Goal: Task Accomplishment & Management: Manage account settings

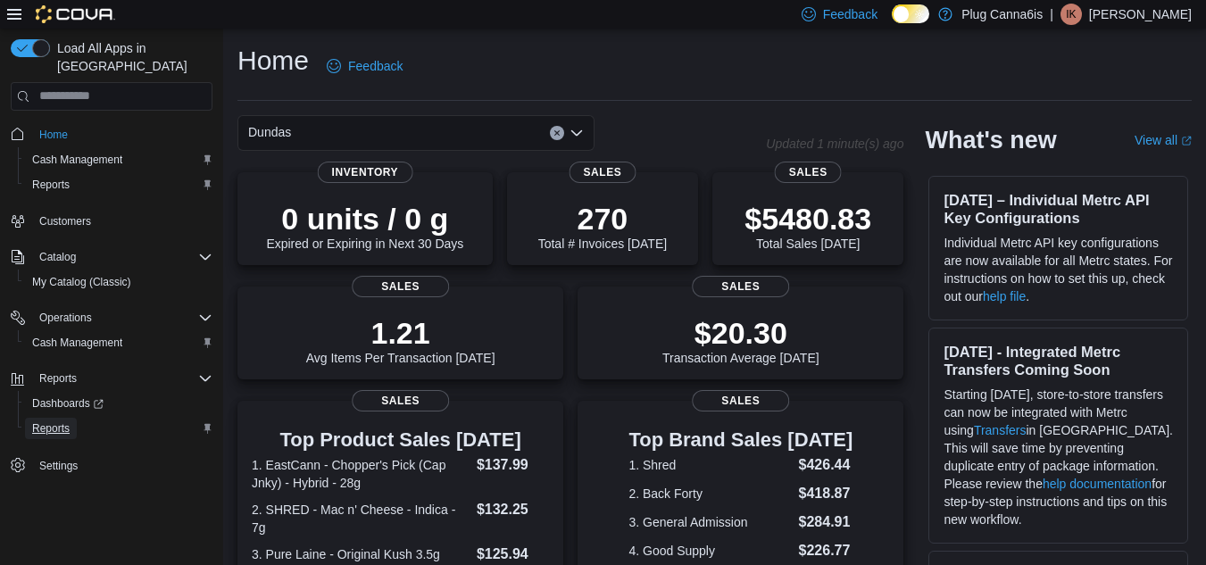
click at [42, 418] on span "Reports" at bounding box center [51, 428] width 38 height 21
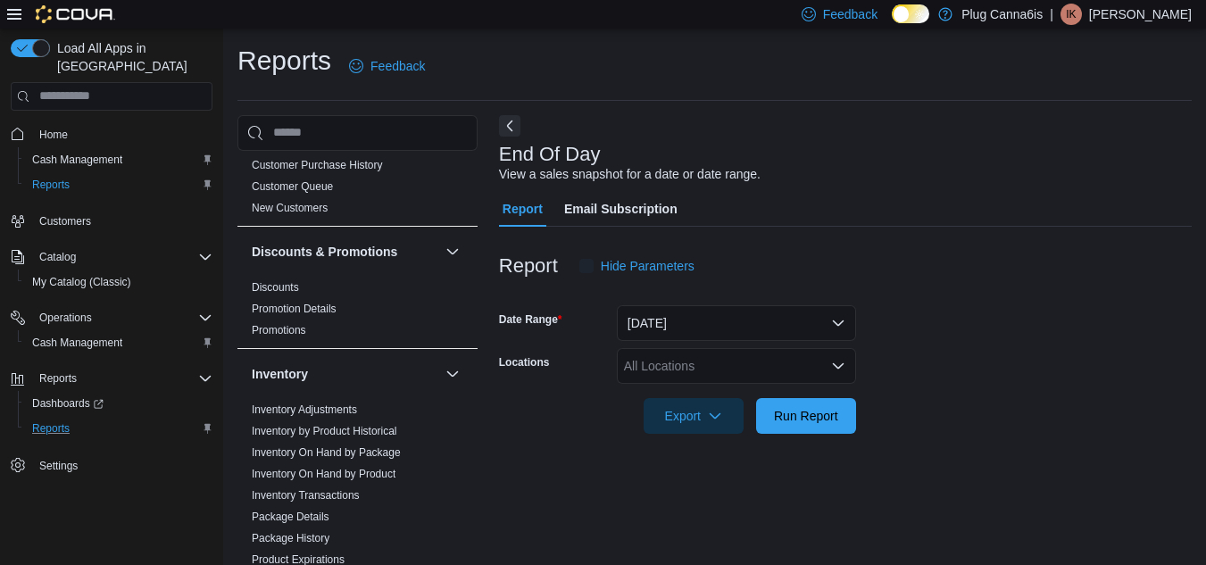
scroll to position [23, 0]
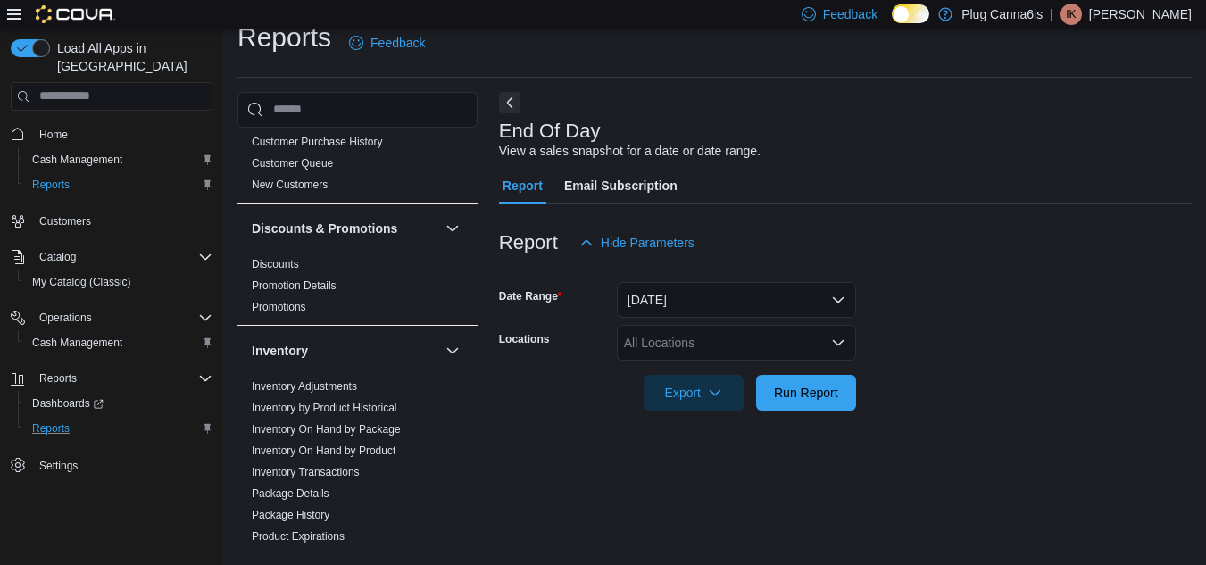
click at [781, 342] on div "All Locations" at bounding box center [736, 343] width 239 height 36
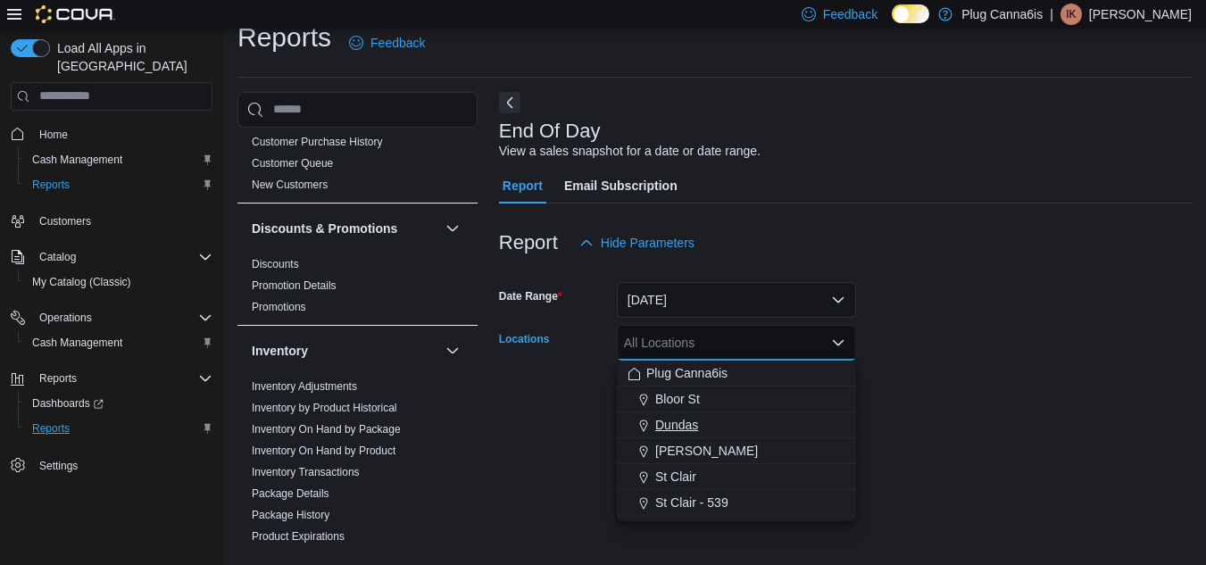
click at [670, 418] on span "Dundas" at bounding box center [676, 425] width 43 height 18
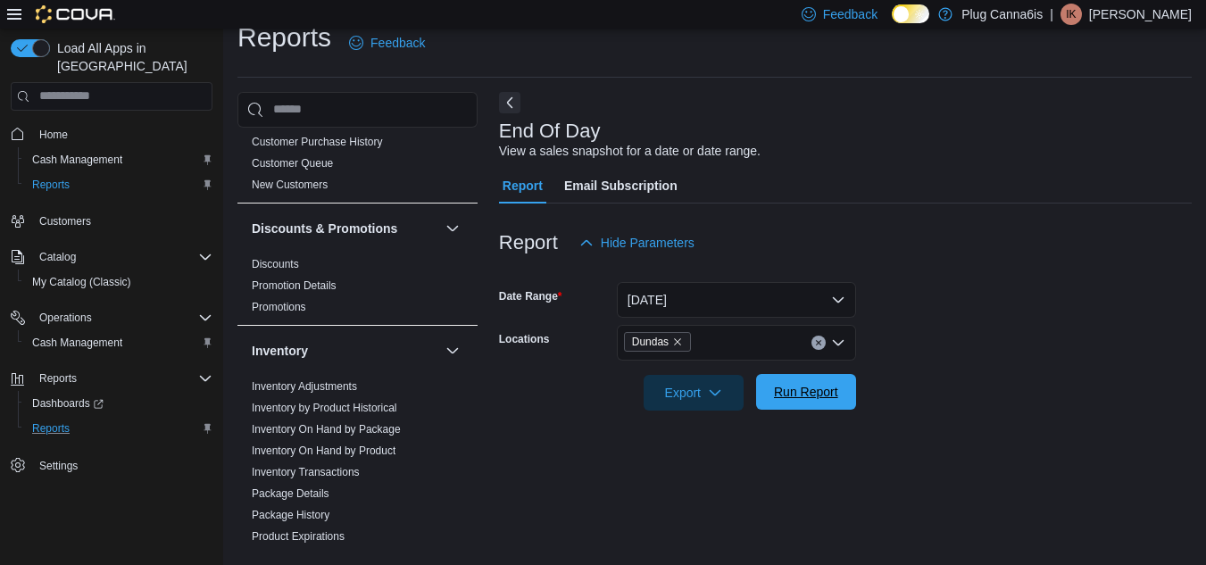
click at [827, 387] on span "Run Report" at bounding box center [806, 392] width 64 height 18
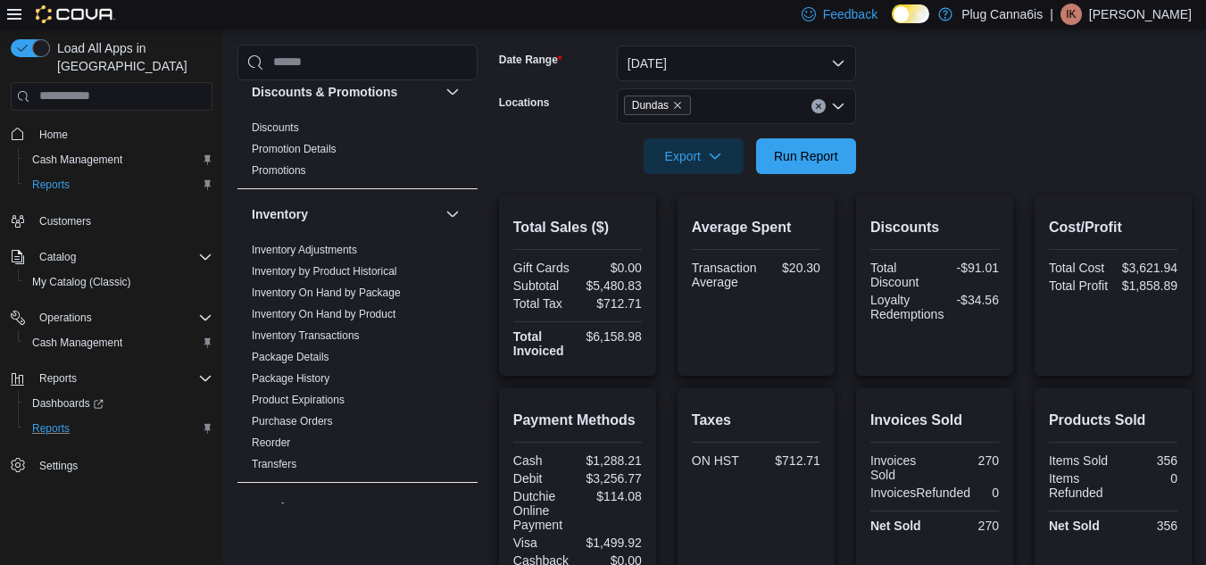
scroll to position [291, 0]
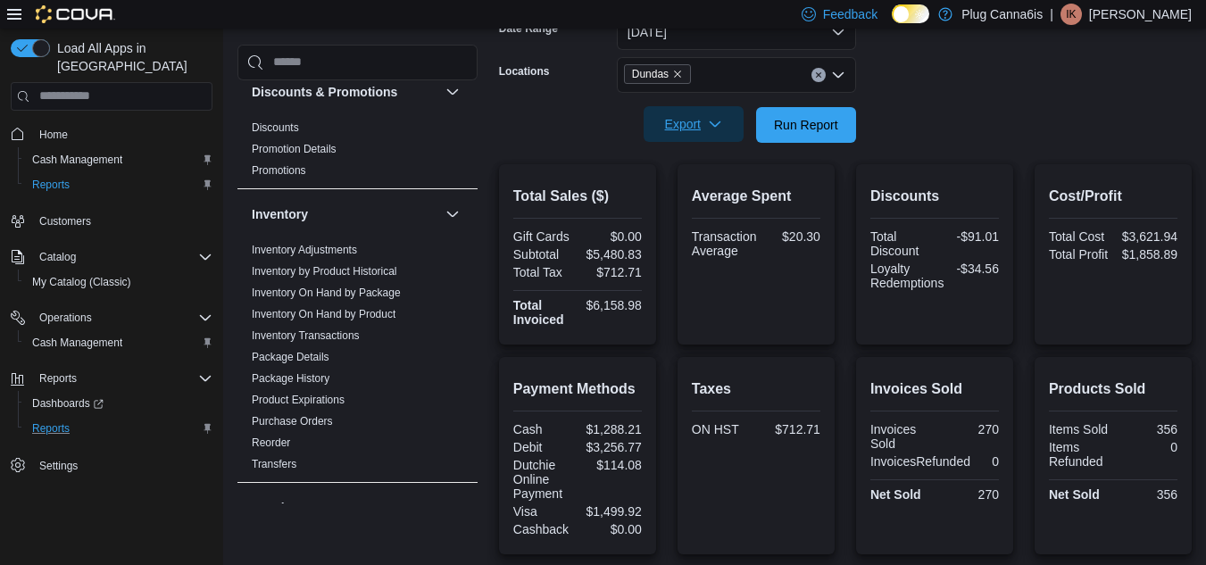
click at [719, 121] on icon "button" at bounding box center [715, 124] width 14 height 14
click at [708, 199] on span "Export to Pdf" at bounding box center [696, 196] width 80 height 14
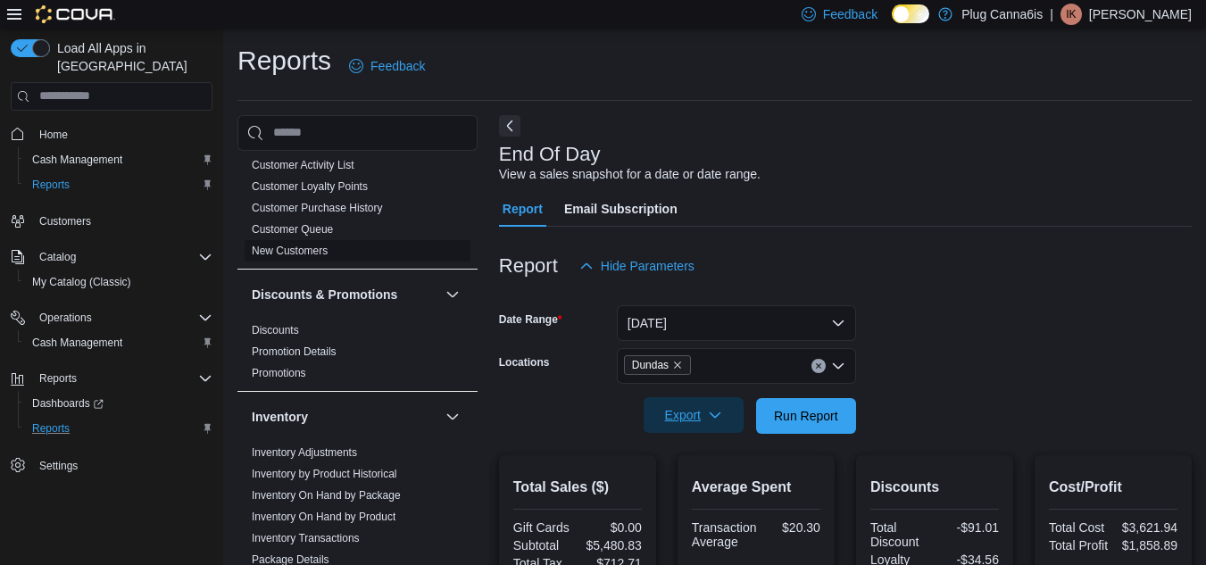
scroll to position [0, 0]
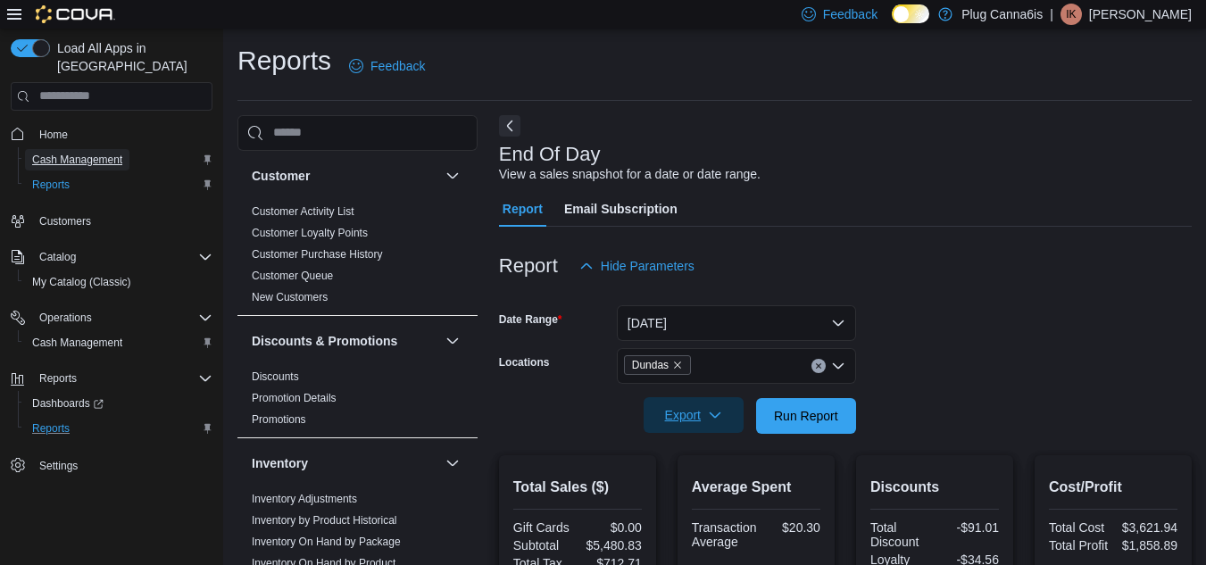
click at [95, 149] on span "Cash Management" at bounding box center [77, 159] width 90 height 21
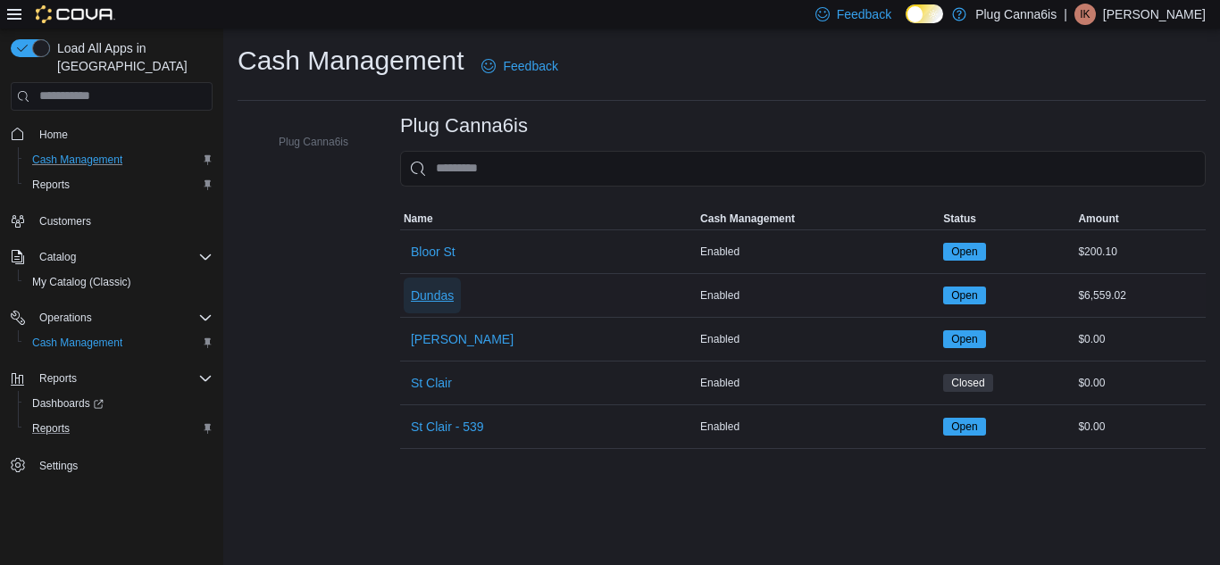
click at [427, 305] on span "Dundas" at bounding box center [432, 296] width 43 height 36
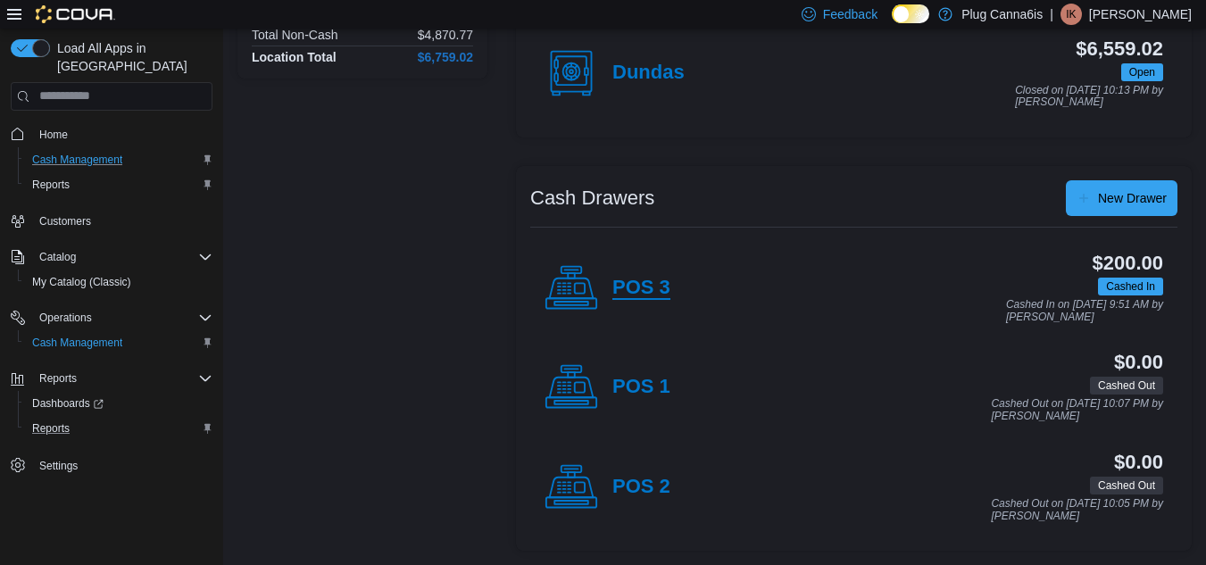
click at [636, 280] on h4 "POS 3" at bounding box center [642, 288] width 58 height 23
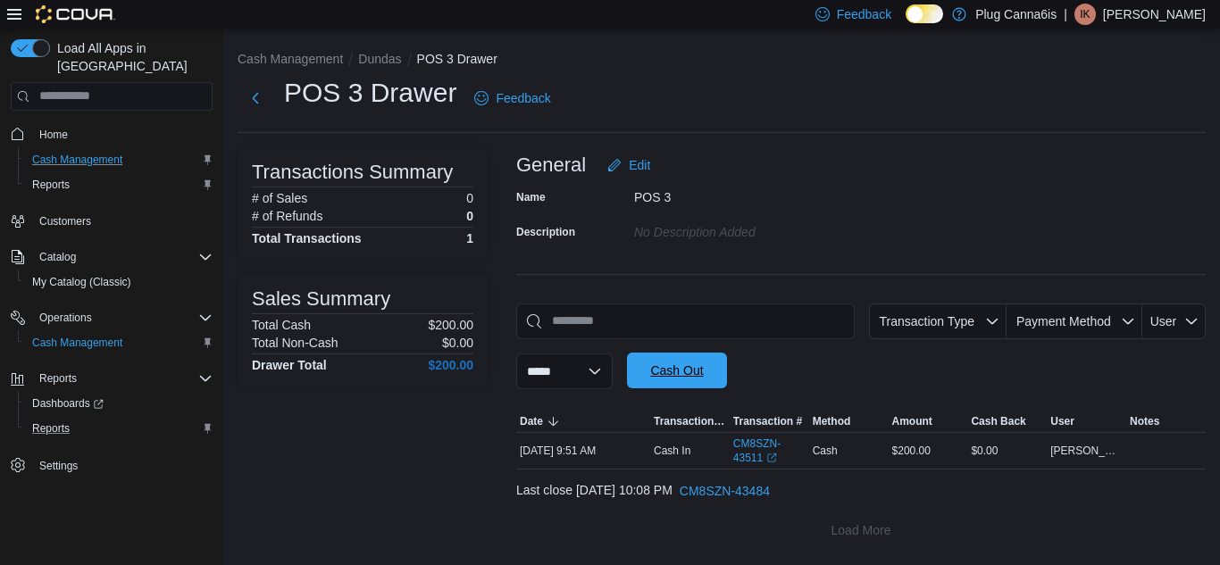
click at [700, 375] on span "Cash Out" at bounding box center [676, 371] width 53 height 18
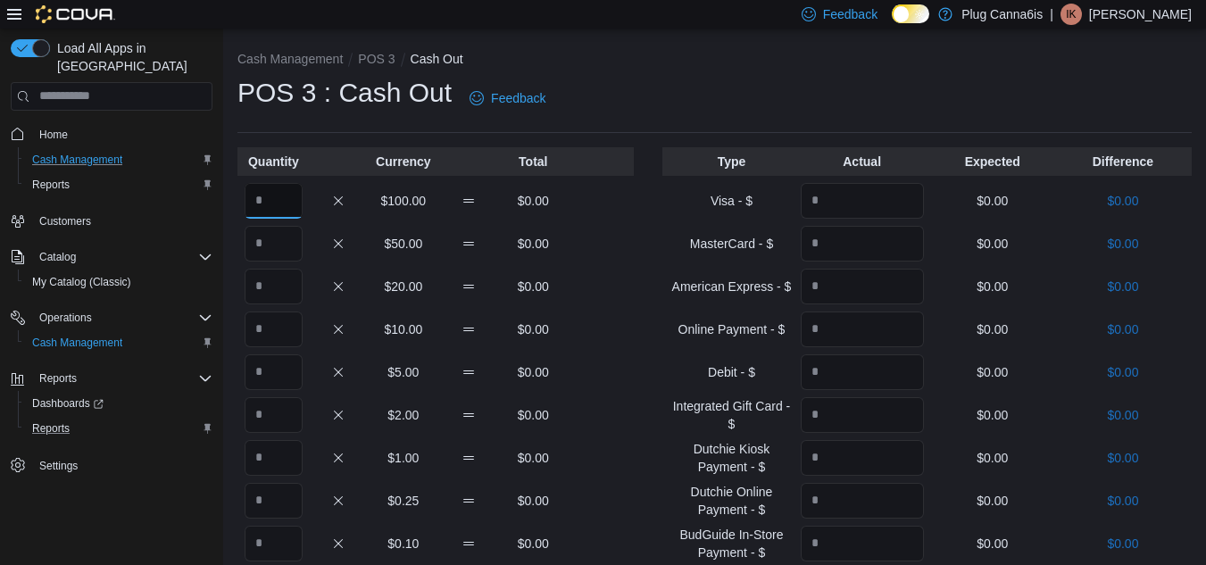
click at [254, 202] on input "Quantity" at bounding box center [274, 201] width 58 height 36
type input "*"
click at [656, 196] on div "Quantity Currency Total * $100.00 $200.00 $50.00 $0.00 $20.00 $0.00 $10.00 $0.0…" at bounding box center [715, 528] width 955 height 763
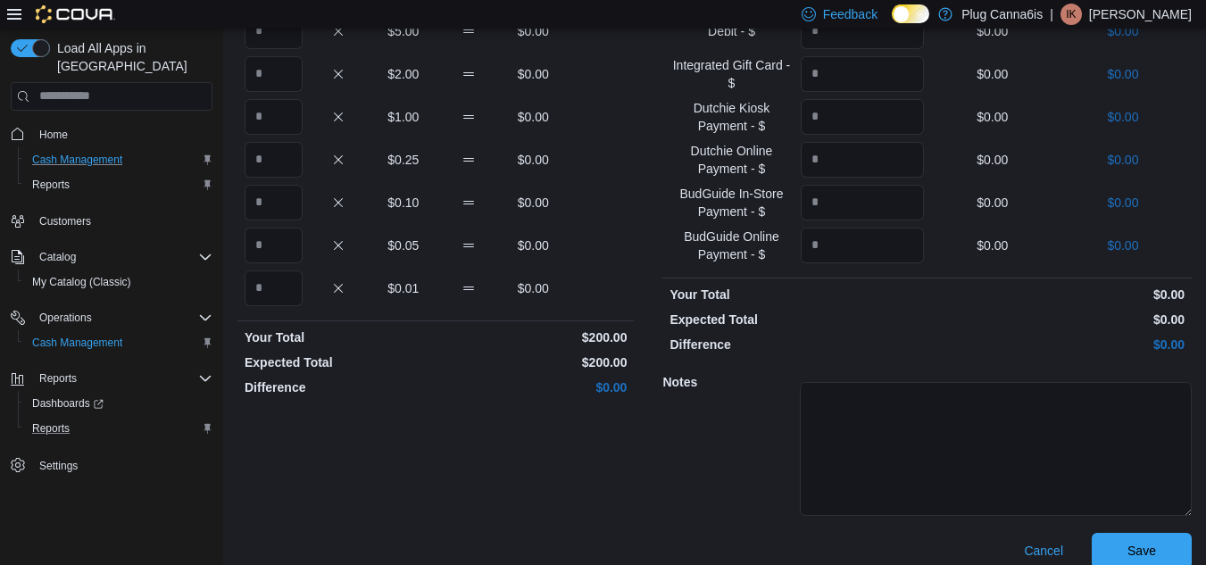
scroll to position [359, 0]
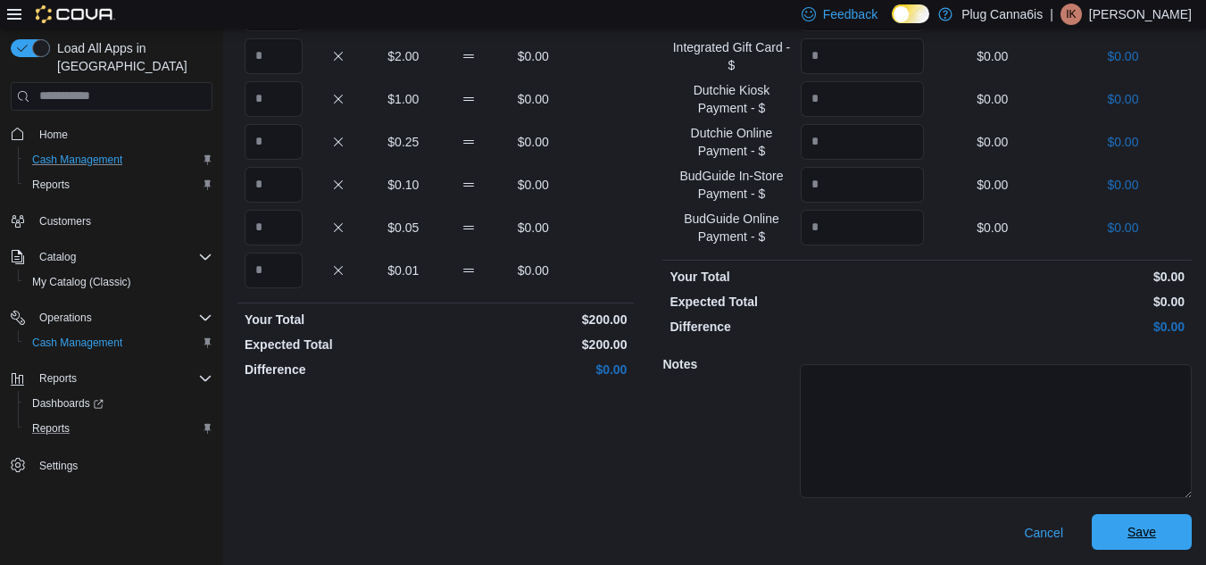
click at [1125, 527] on span "Save" at bounding box center [1142, 532] width 79 height 36
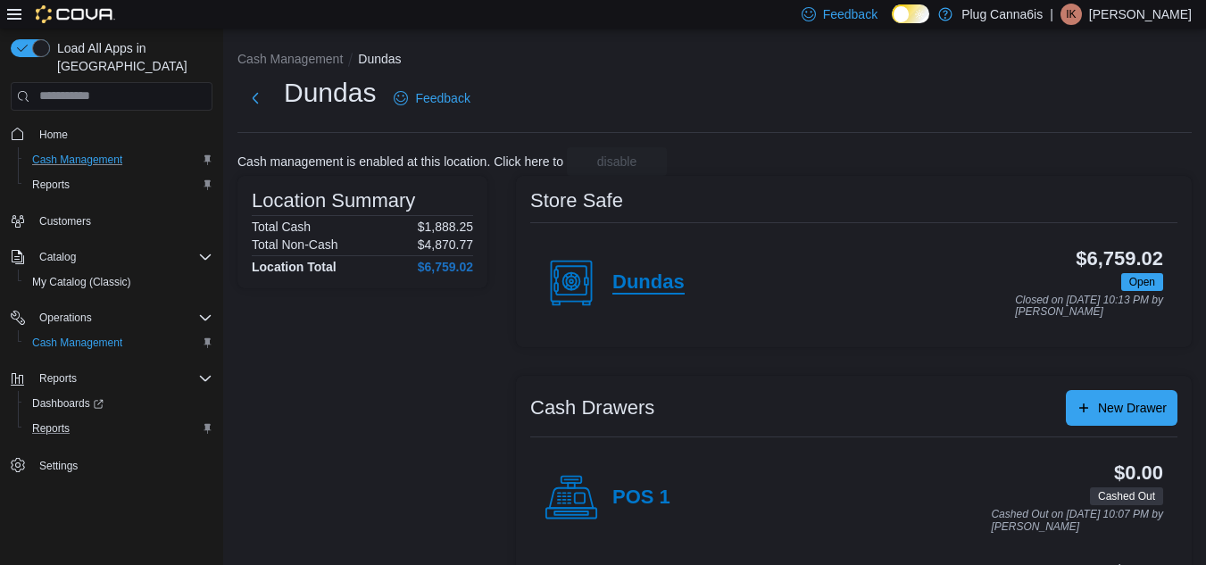
click at [673, 276] on h4 "Dundas" at bounding box center [649, 282] width 72 height 23
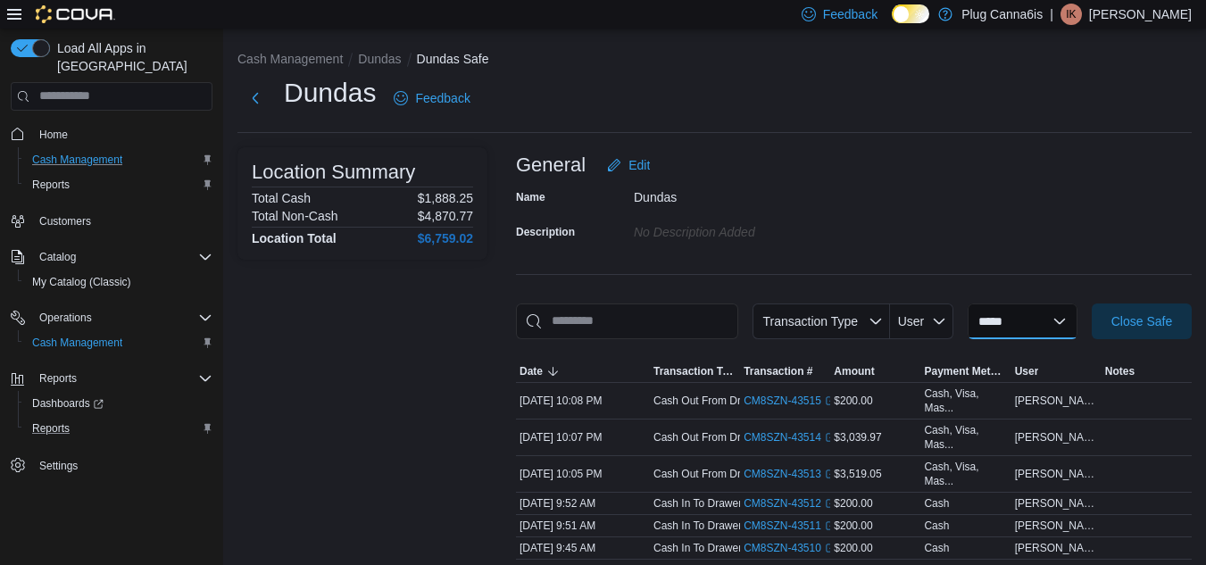
click at [1054, 321] on select "**********" at bounding box center [1023, 322] width 110 height 36
select select "**********"
click at [968, 304] on select "**********" at bounding box center [1023, 322] width 110 height 36
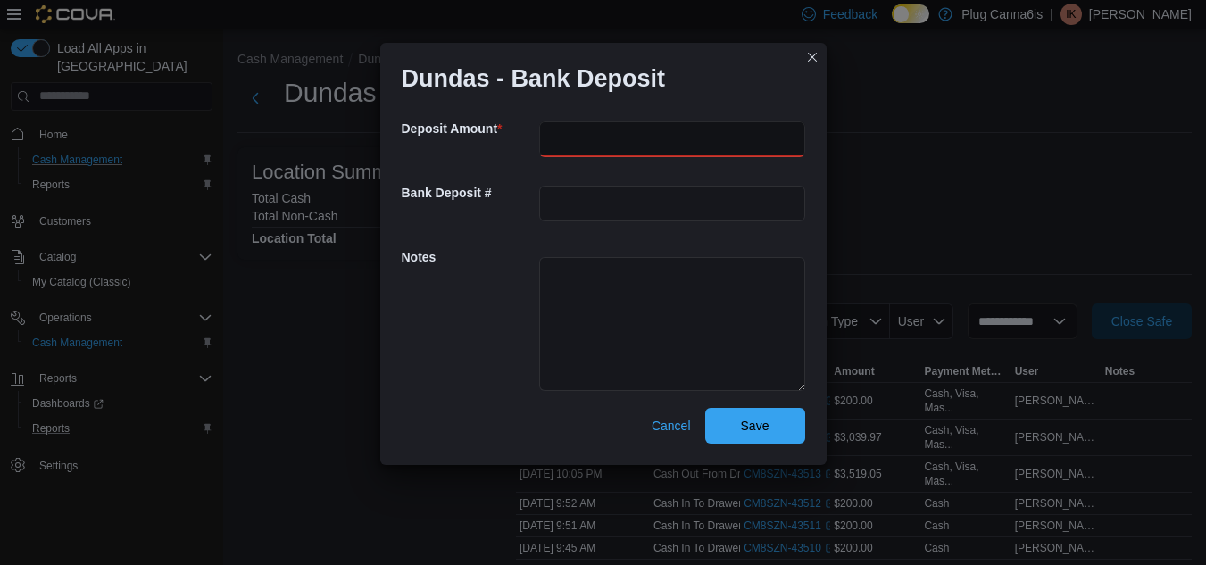
click at [741, 148] on input "number" at bounding box center [672, 139] width 266 height 36
type input "*******"
click at [744, 408] on div "Cancel Save" at bounding box center [604, 426] width 404 height 36
click at [759, 433] on span "Save" at bounding box center [755, 425] width 29 height 18
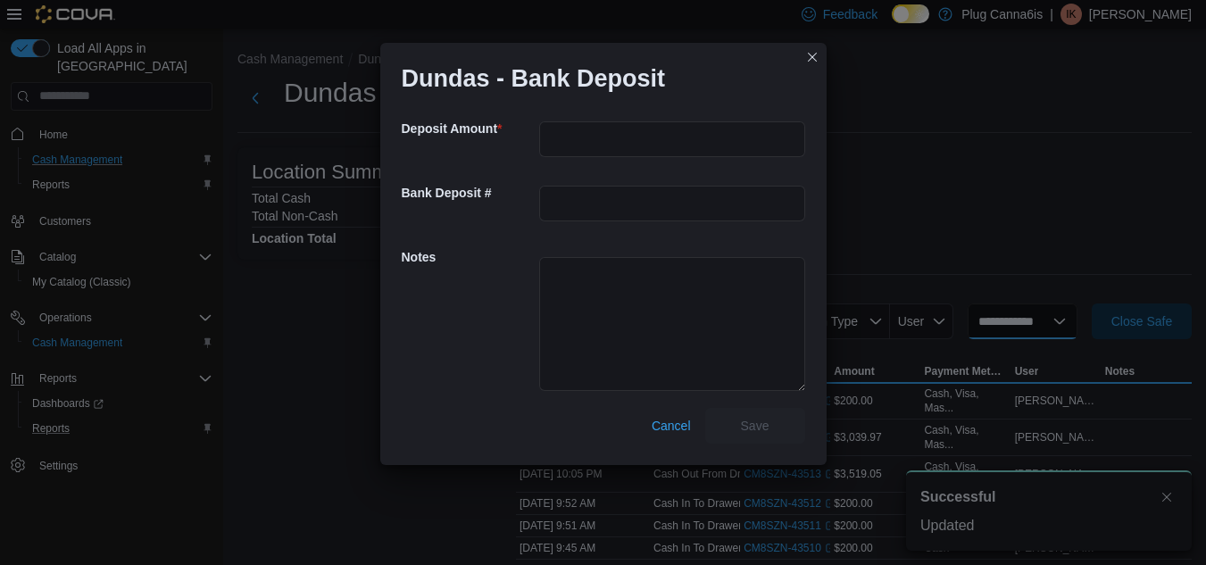
select select
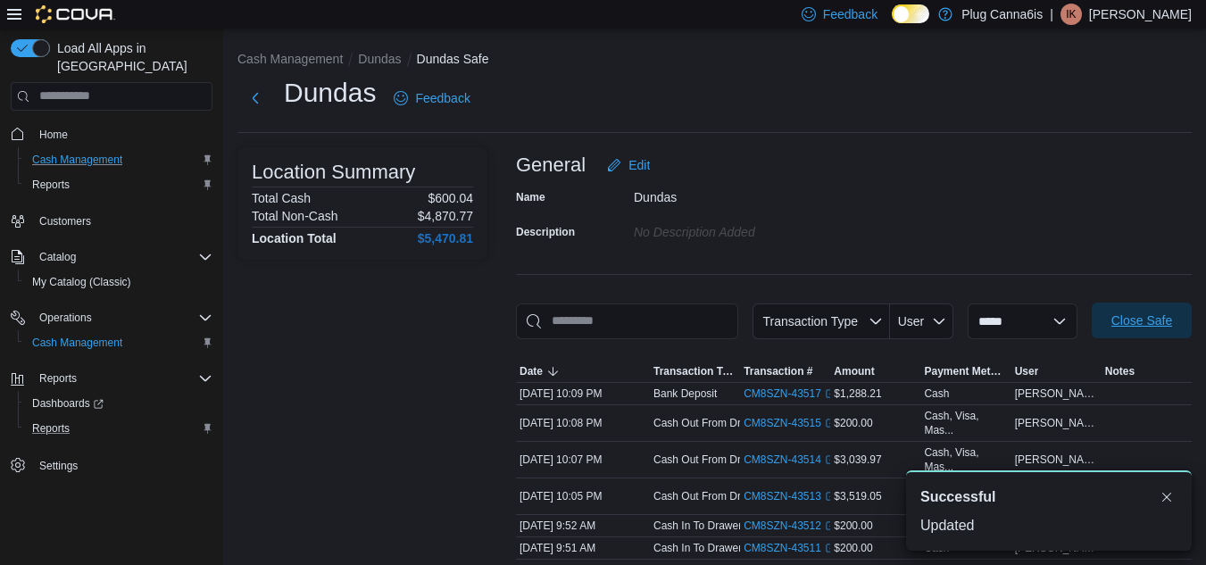
click at [1165, 321] on span "Close Safe" at bounding box center [1142, 321] width 61 height 18
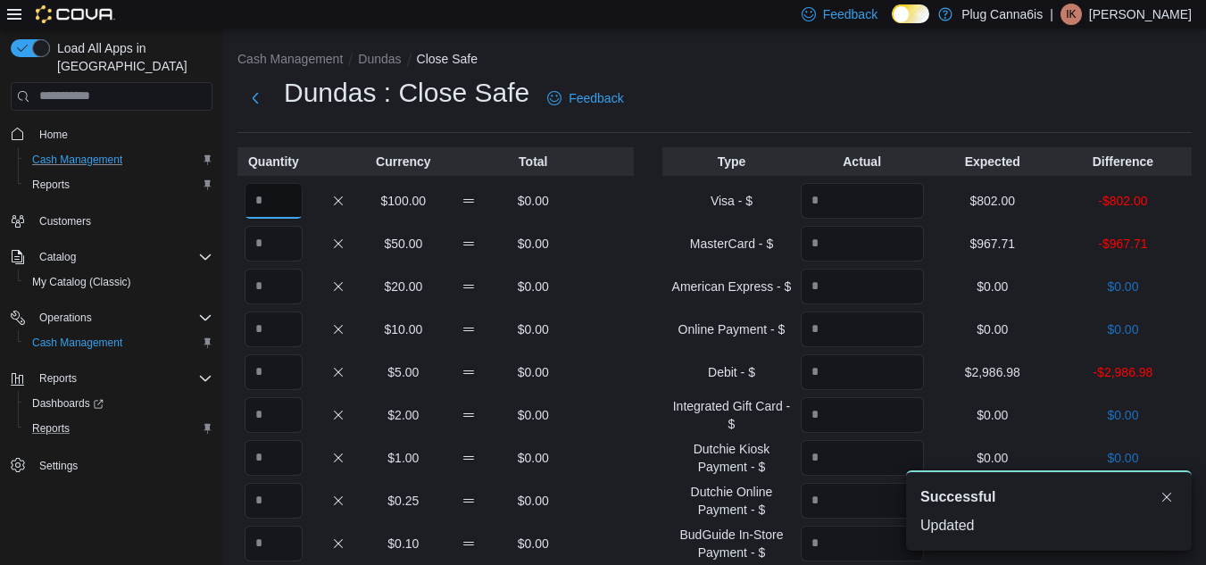
click at [271, 201] on input "Quantity" at bounding box center [274, 201] width 58 height 36
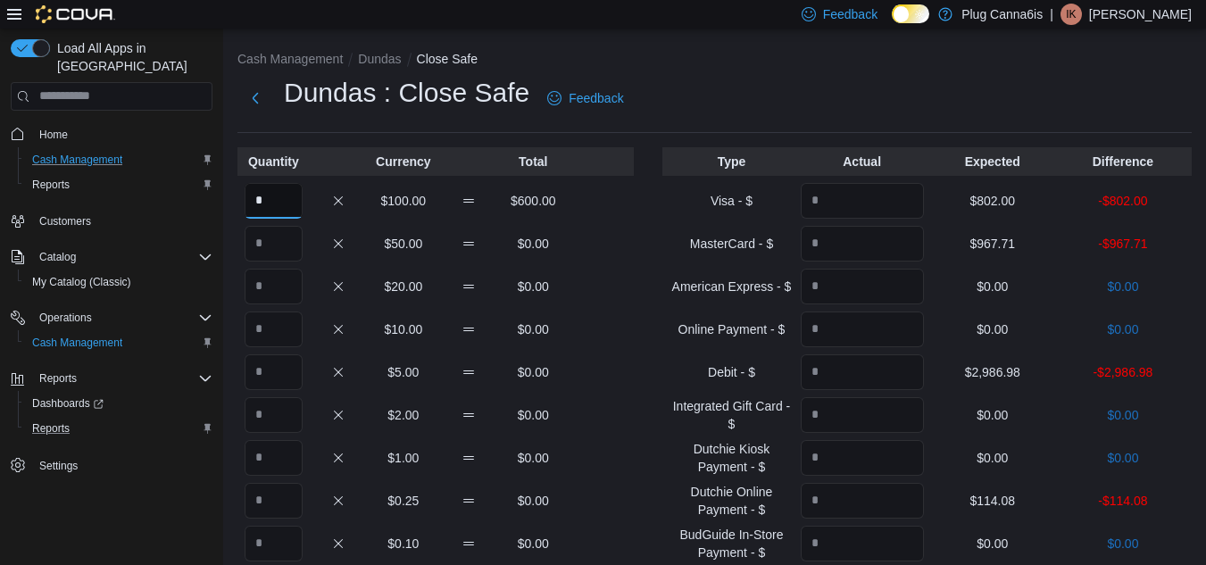
type input "*"
click at [621, 256] on div "$50.00 $0.00" at bounding box center [436, 244] width 396 height 36
click at [878, 200] on input "Quantity" at bounding box center [862, 201] width 123 height 36
type input "***"
type input "******"
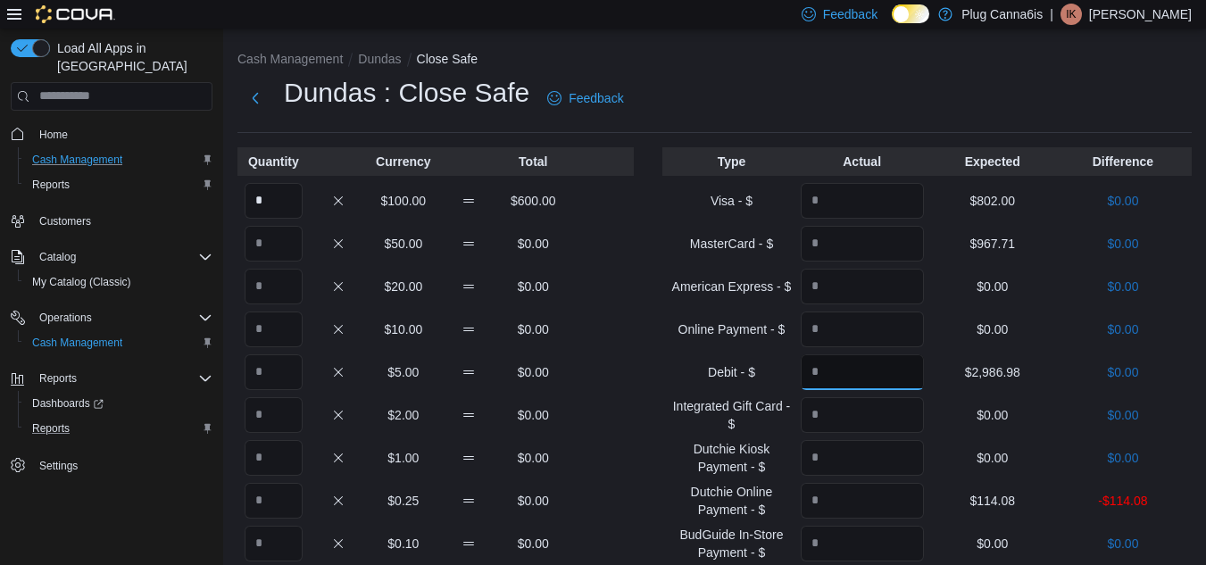
type input "*******"
type input "******"
click at [1185, 508] on p "$0.00" at bounding box center [1123, 501] width 123 height 18
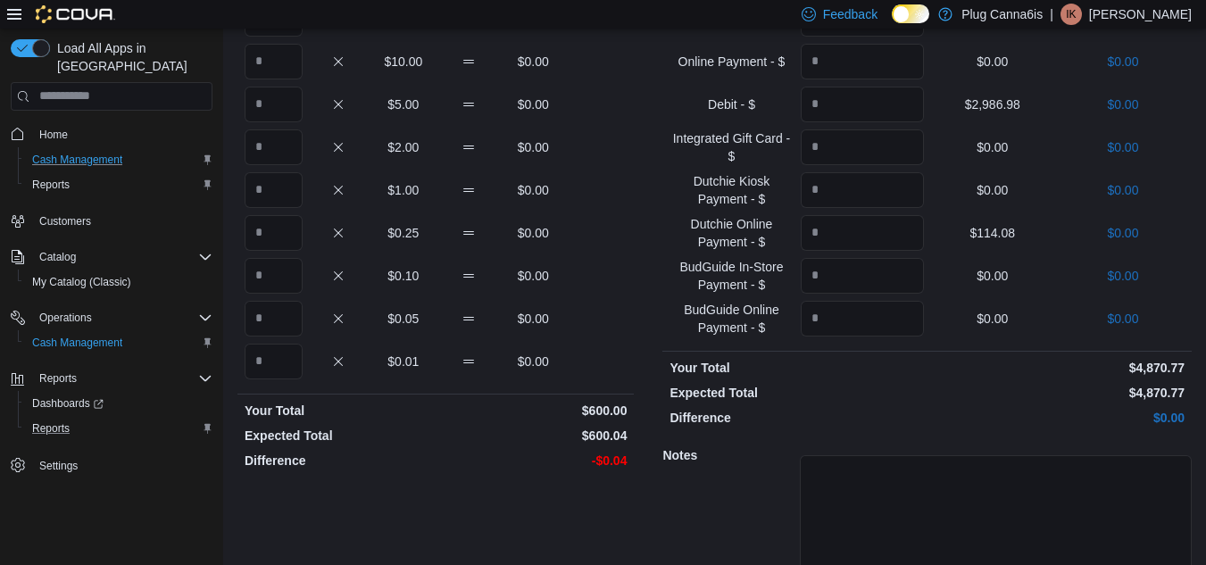
scroll to position [359, 0]
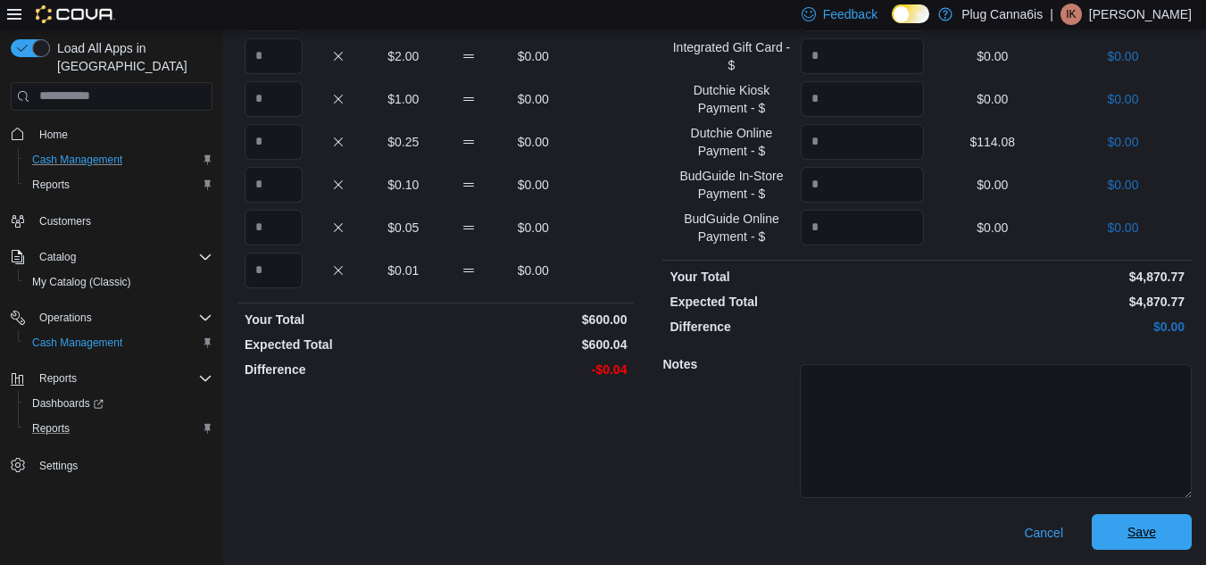
click at [1156, 535] on span "Save" at bounding box center [1142, 532] width 29 height 18
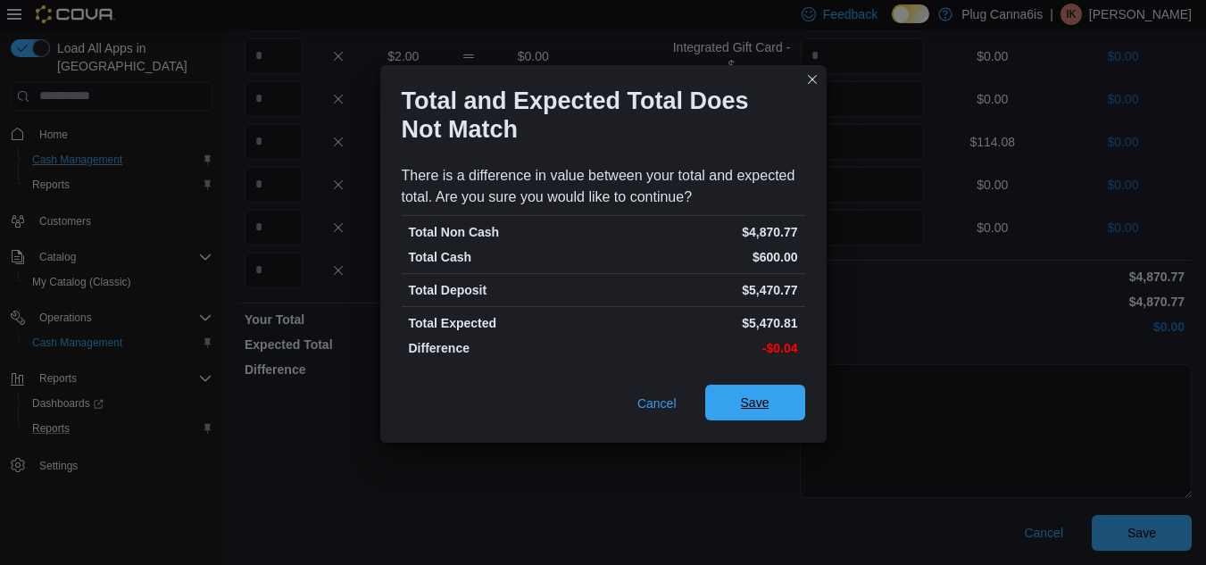
click at [779, 410] on span "Save" at bounding box center [755, 403] width 79 height 36
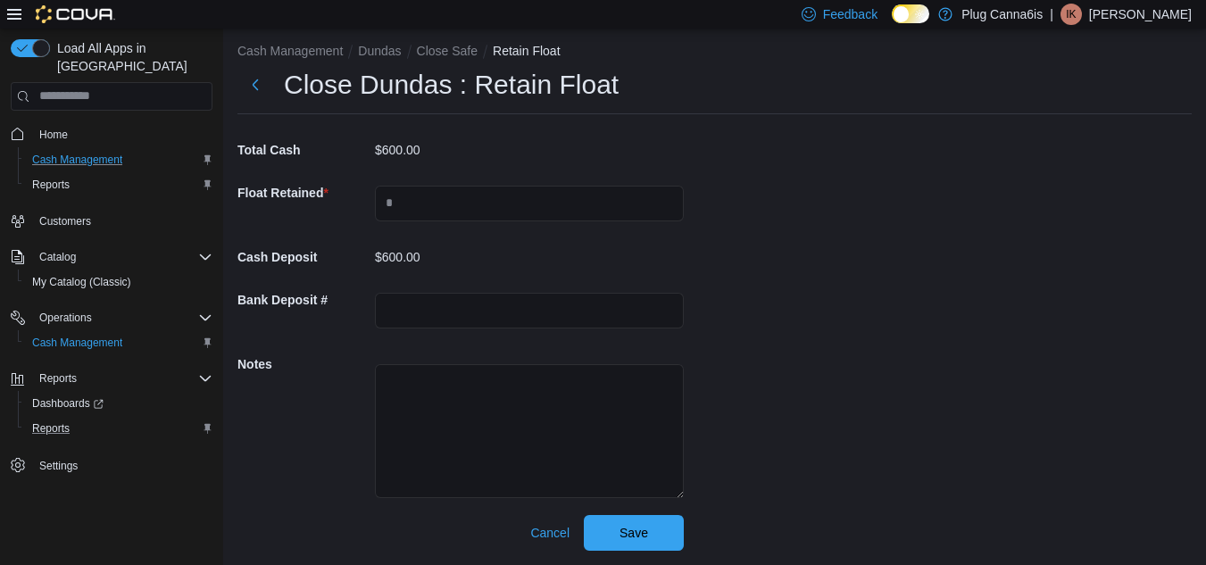
scroll to position [8, 0]
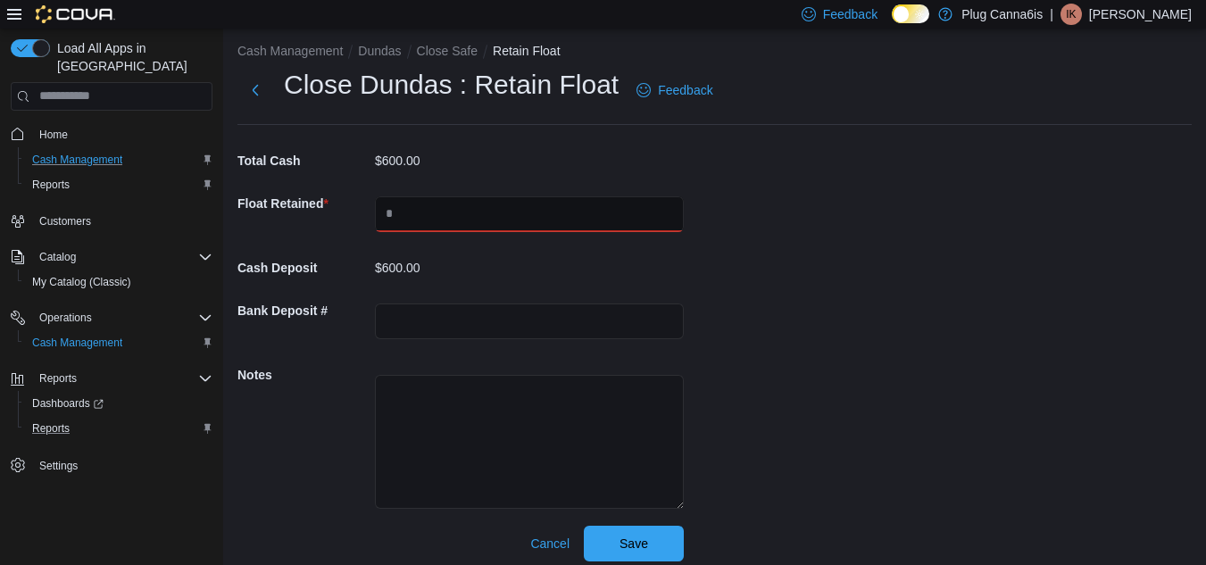
click at [431, 199] on input "text" at bounding box center [529, 214] width 309 height 36
type input "***"
click at [650, 548] on span "Save" at bounding box center [634, 543] width 79 height 36
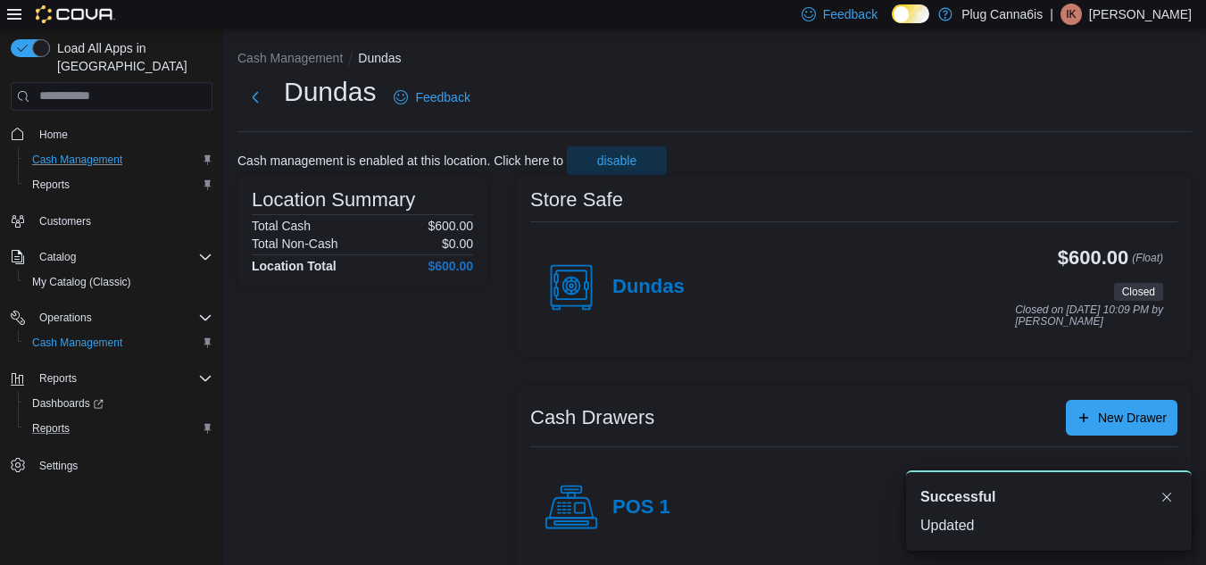
click at [596, 290] on icon at bounding box center [572, 288] width 54 height 54
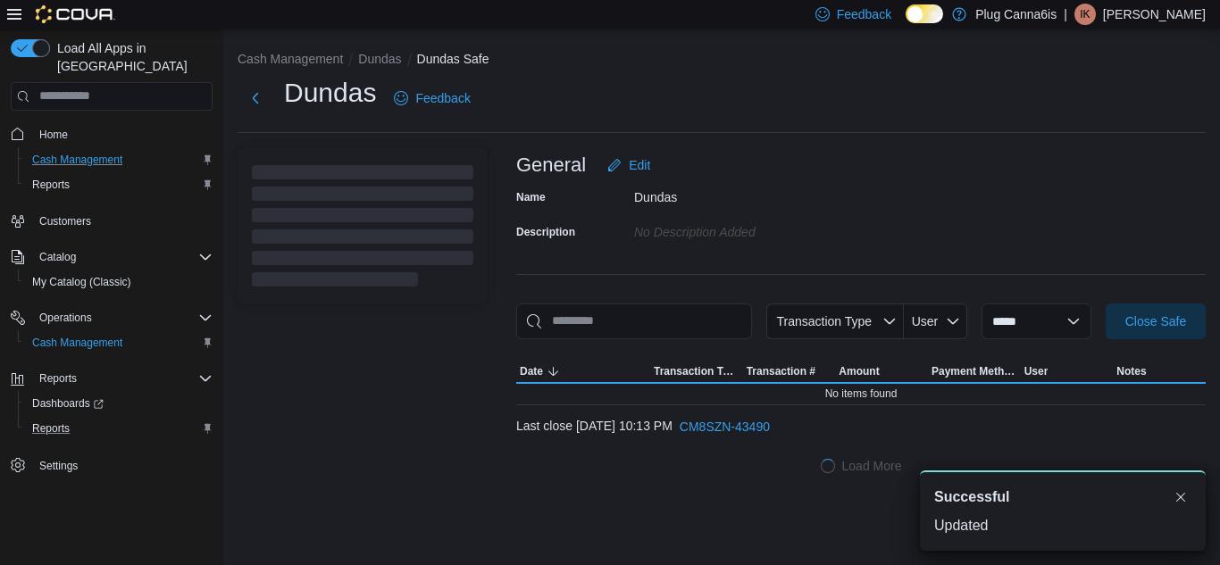
click at [637, 288] on div "**********" at bounding box center [860, 315] width 689 height 337
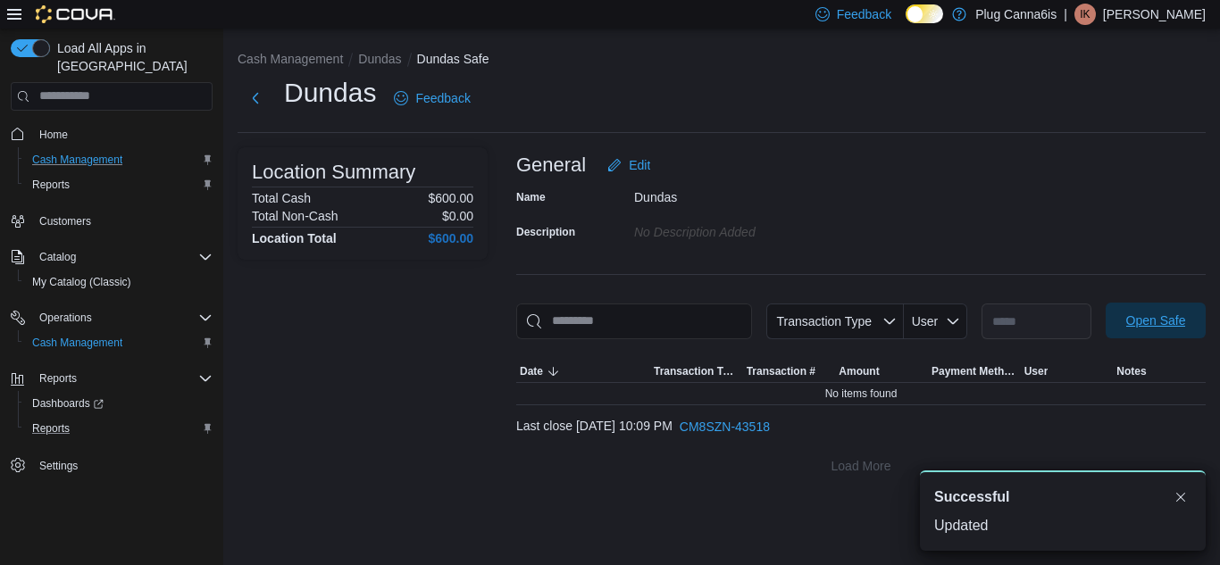
click at [1173, 321] on span "Open Safe" at bounding box center [1156, 321] width 60 height 18
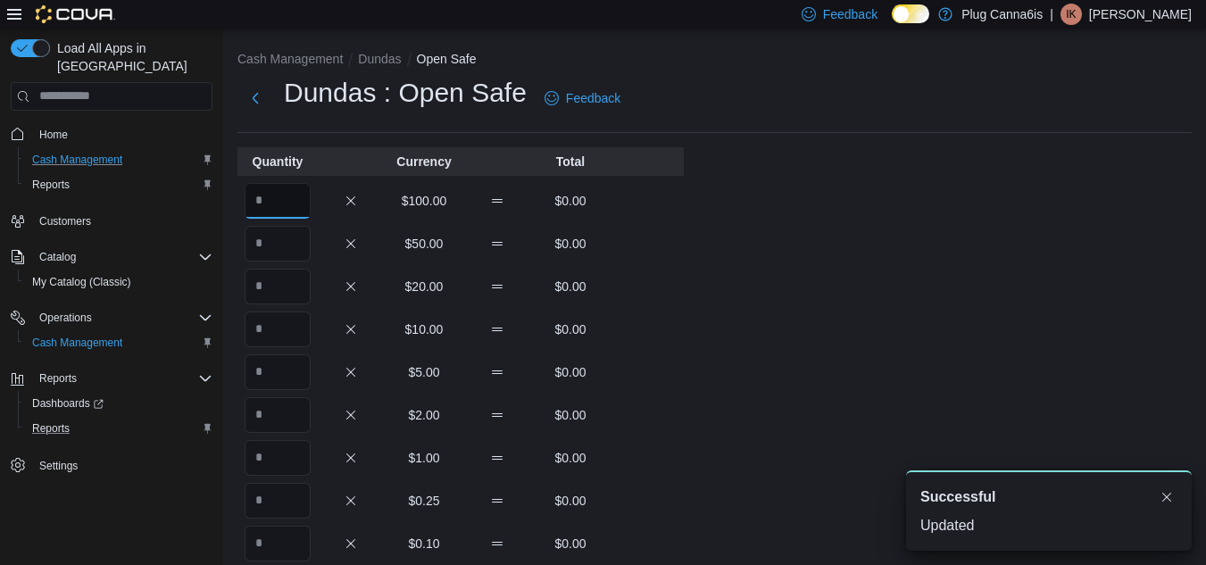
click at [260, 205] on input "Quantity" at bounding box center [278, 201] width 66 height 36
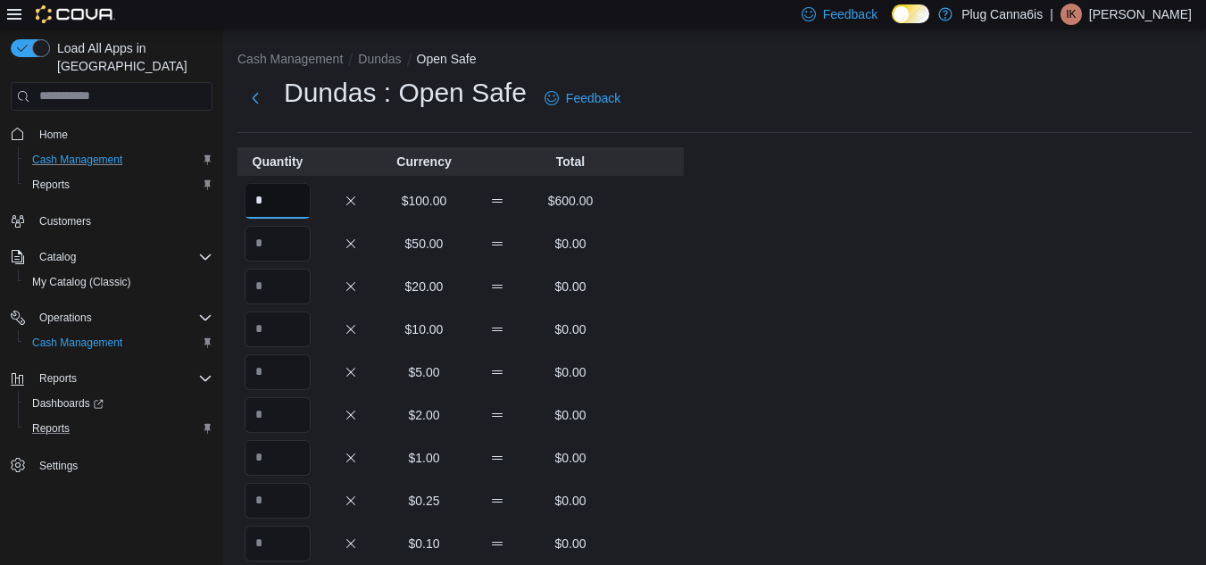
type input "*"
click at [605, 221] on div "Quantity Currency Total * $100.00 $600.00 $50.00 $0.00 $20.00 $0.00 $10.00 $0.0…" at bounding box center [461, 546] width 446 height 798
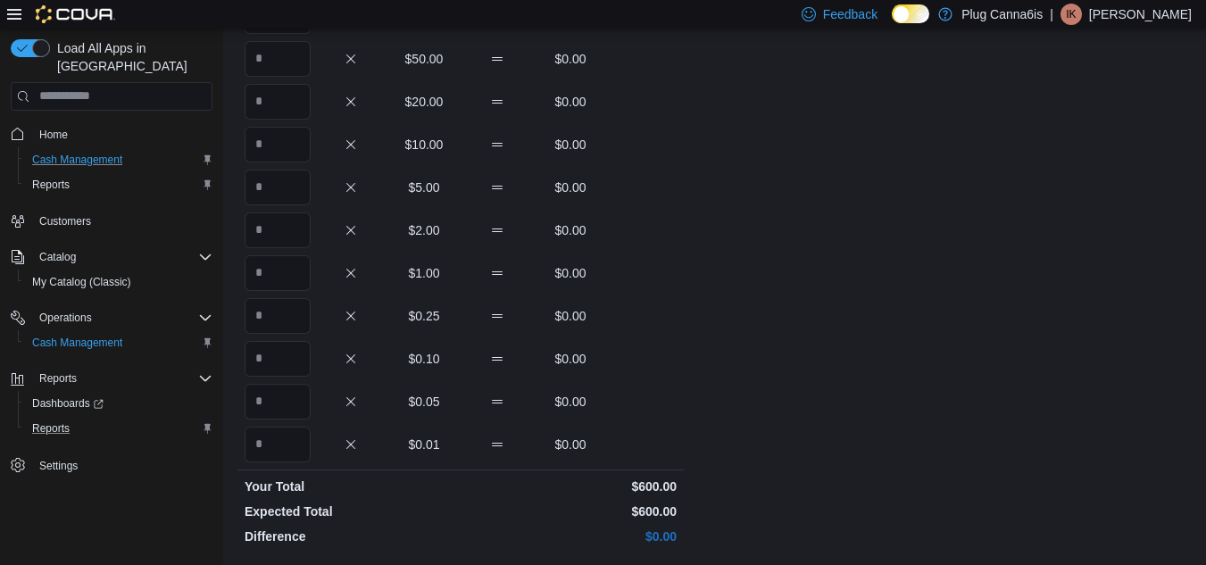
scroll to position [395, 0]
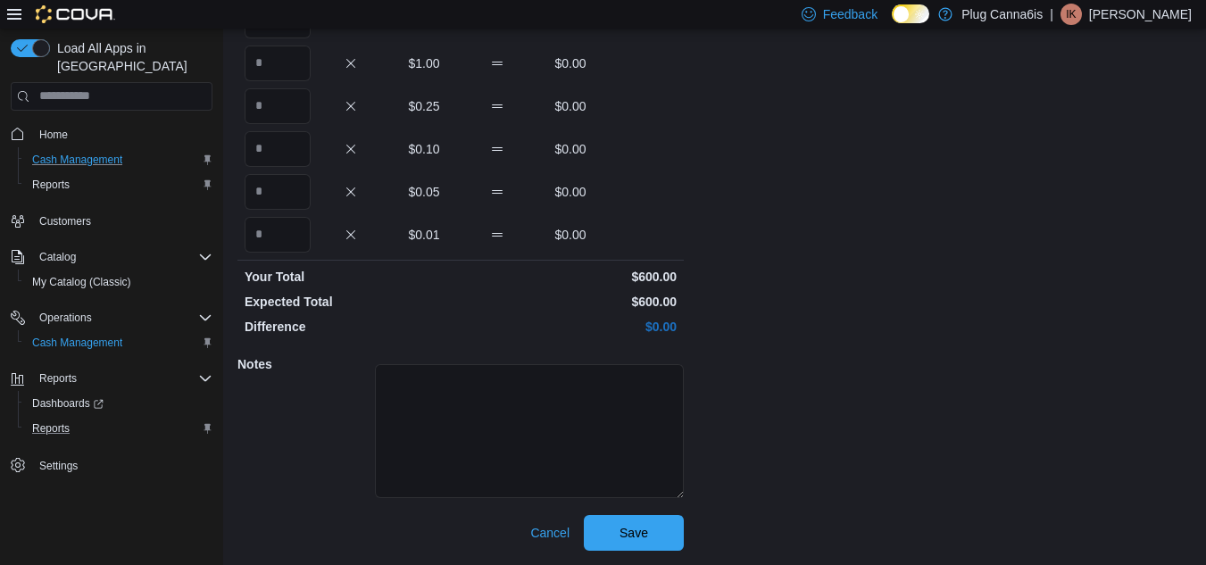
click at [653, 555] on div "Cash Management Dundas Open Safe Dundas : Open Safe Feedback Quantity Currency …" at bounding box center [714, 99] width 983 height 931
click at [653, 526] on span "Save" at bounding box center [634, 532] width 79 height 36
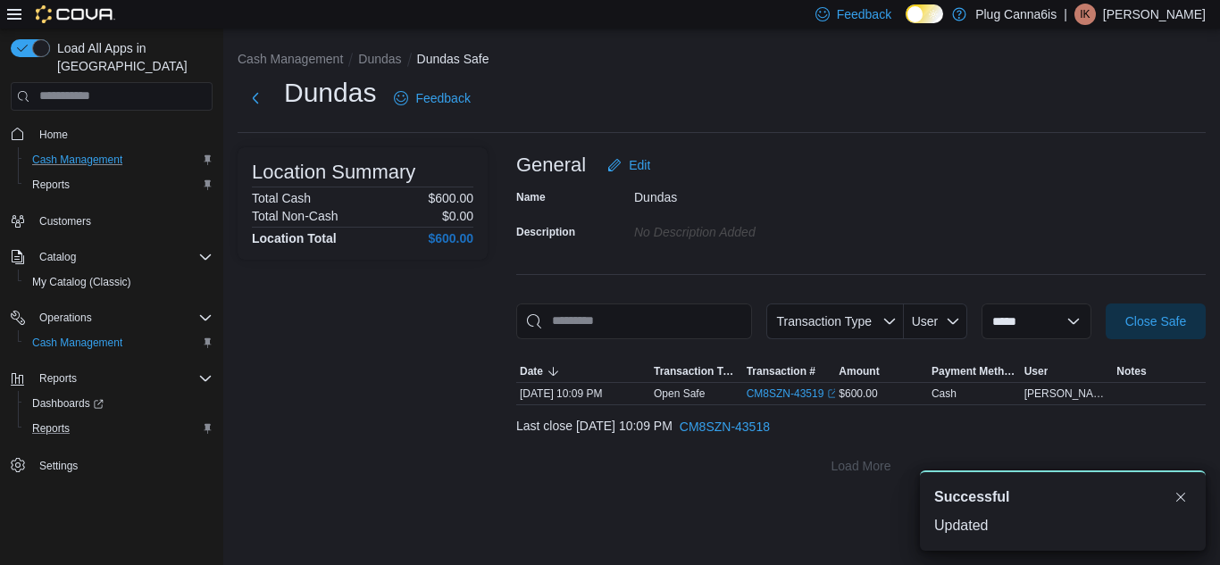
click at [1140, 20] on p "[PERSON_NAME]" at bounding box center [1154, 14] width 103 height 21
click at [1111, 169] on span "Sign Out" at bounding box center [1090, 169] width 48 height 18
